Goal: Transaction & Acquisition: Book appointment/travel/reservation

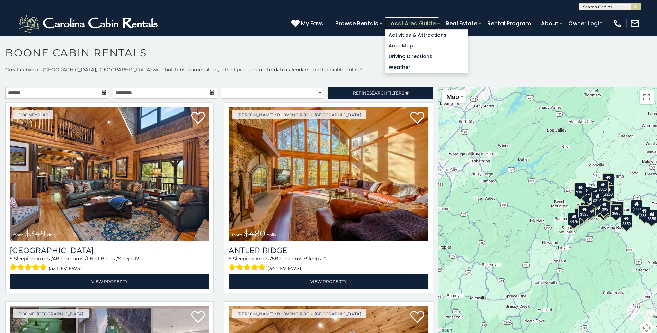
drag, startPoint x: 0, startPoint y: 0, endPoint x: 404, endPoint y: 23, distance: 405.2
click at [404, 23] on link "Local Area Guide" at bounding box center [412, 23] width 54 height 12
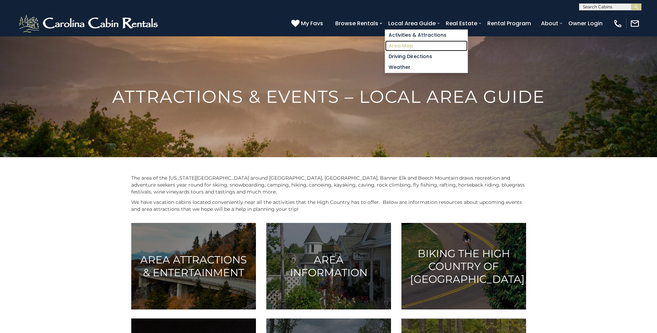
click at [414, 45] on link "Area Map" at bounding box center [426, 46] width 82 height 11
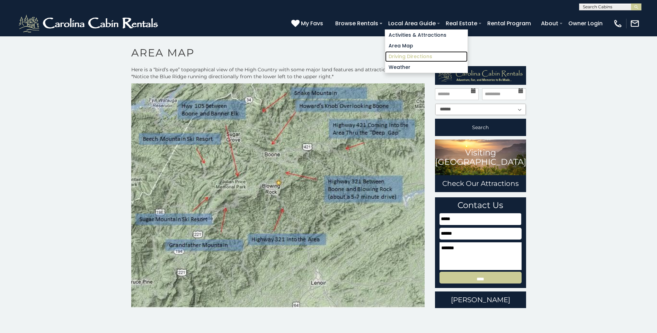
click at [407, 57] on link "Driving Directions" at bounding box center [426, 56] width 82 height 11
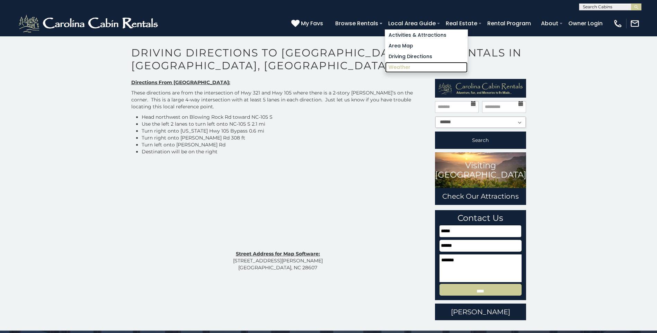
click at [404, 68] on link "Weather" at bounding box center [426, 67] width 82 height 11
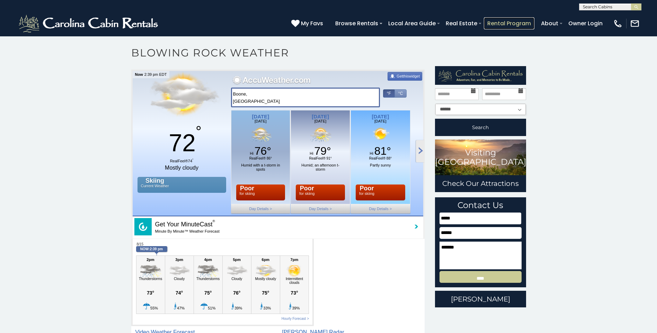
click at [503, 21] on link "Rental Program" at bounding box center [509, 23] width 51 height 12
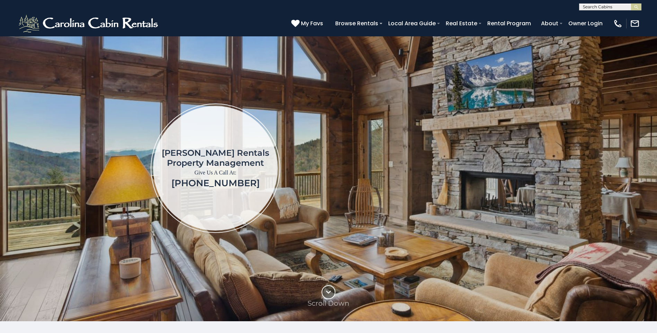
scroll to position [35, 0]
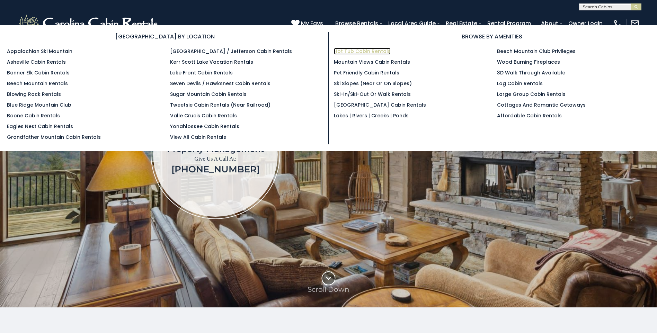
click at [357, 48] on link "Hot Tub Cabin Rentals" at bounding box center [362, 51] width 57 height 7
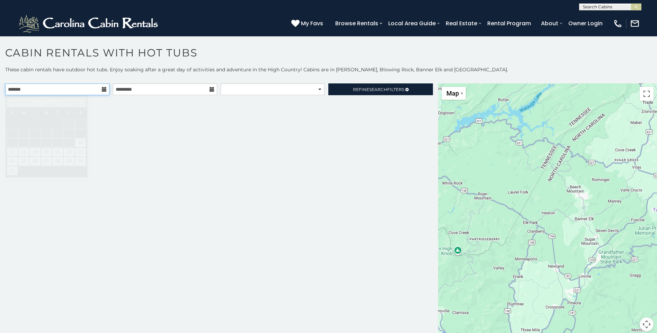
click at [77, 91] on input "text" at bounding box center [57, 89] width 104 height 12
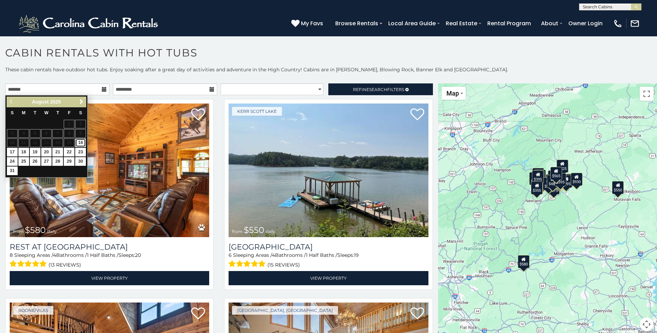
click at [79, 143] on link "16" at bounding box center [80, 143] width 11 height 9
type input "**********"
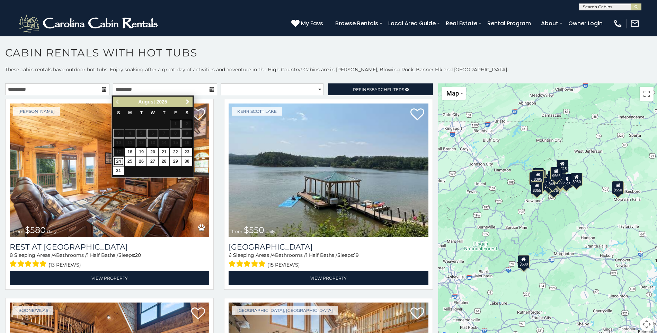
click at [117, 164] on link "24" at bounding box center [118, 161] width 11 height 9
type input "**********"
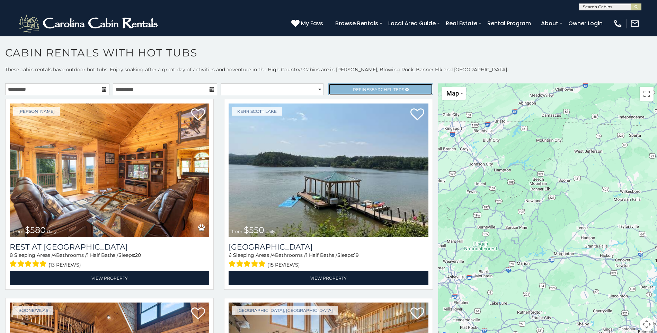
click at [353, 89] on span "Refine Search Filters" at bounding box center [378, 89] width 51 height 5
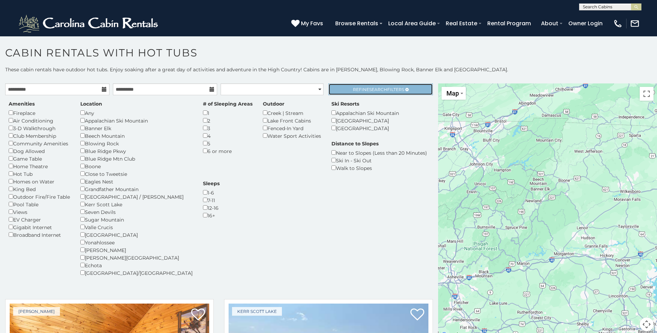
click at [353, 89] on span "Refine Search Filters" at bounding box center [378, 89] width 51 height 5
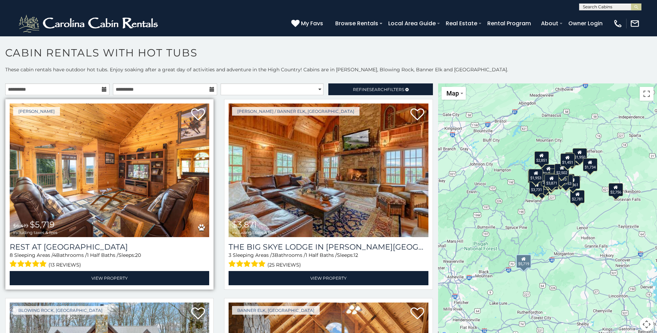
click at [105, 201] on img at bounding box center [109, 171] width 199 height 134
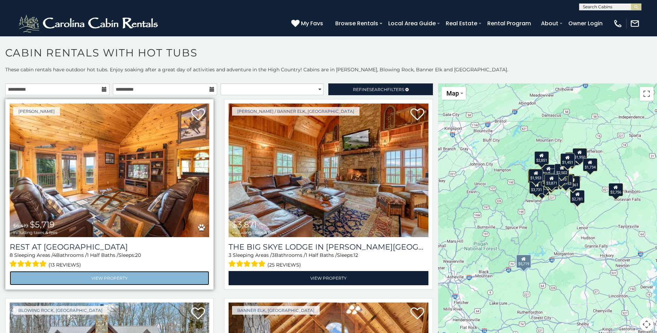
click at [112, 278] on link "View Property" at bounding box center [109, 278] width 199 height 14
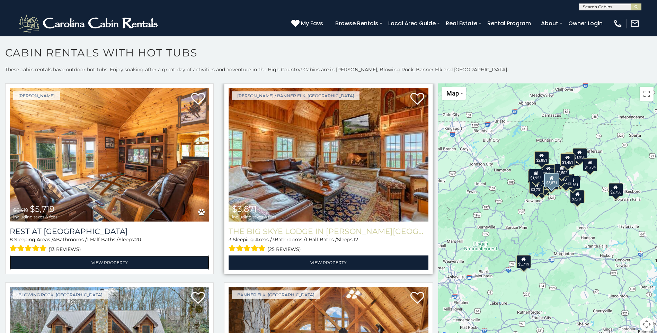
scroll to position [35, 0]
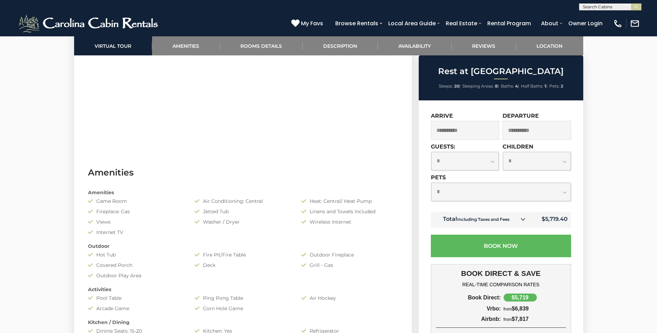
scroll to position [448, 0]
